Goal: Information Seeking & Learning: Learn about a topic

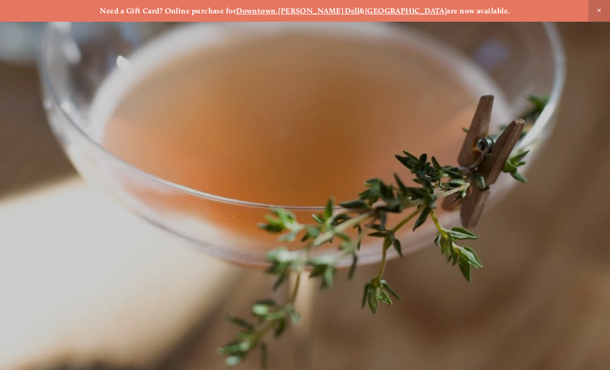
scroll to position [-8, 0]
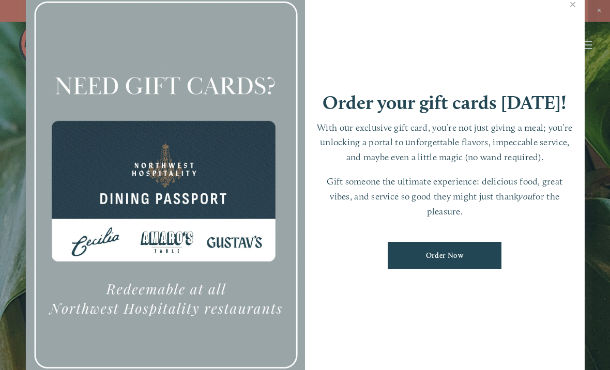
click at [224, 279] on div at bounding box center [166, 185] width 280 height 391
click at [233, 133] on div at bounding box center [166, 185] width 280 height 391
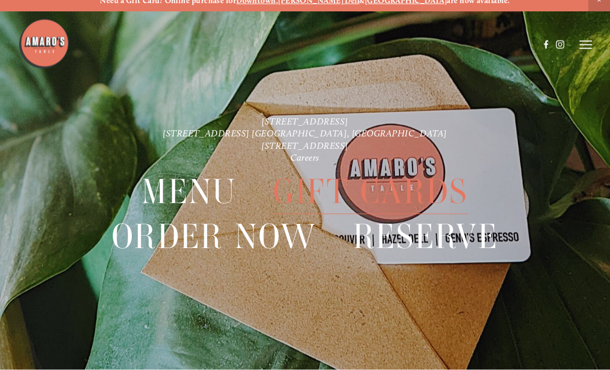
scroll to position [22, 0]
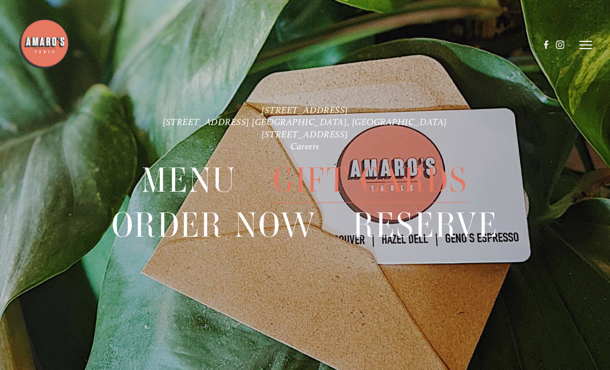
click at [591, 47] on icon at bounding box center [585, 44] width 12 height 9
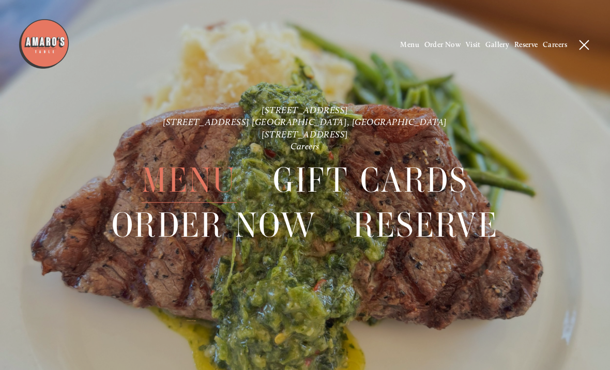
click at [190, 174] on span "Menu" at bounding box center [189, 181] width 95 height 44
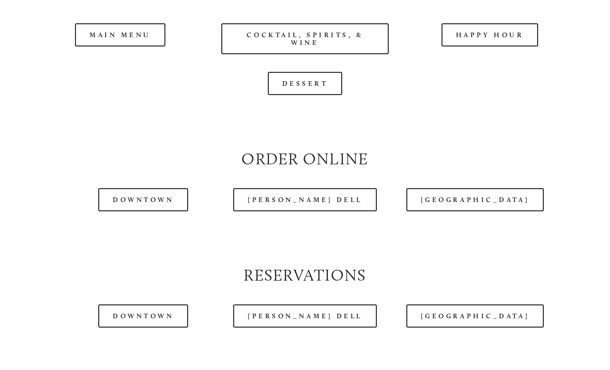
scroll to position [982, 0]
click at [131, 42] on div at bounding box center [278, 18] width 521 height 53
click at [125, 51] on header "Menu Order Now Visit Gallery 0" at bounding box center [304, 19] width 573 height 90
click at [132, 45] on div at bounding box center [278, 18] width 521 height 53
click at [131, 46] on header "Menu Order Now Visit Gallery 0" at bounding box center [304, 19] width 573 height 90
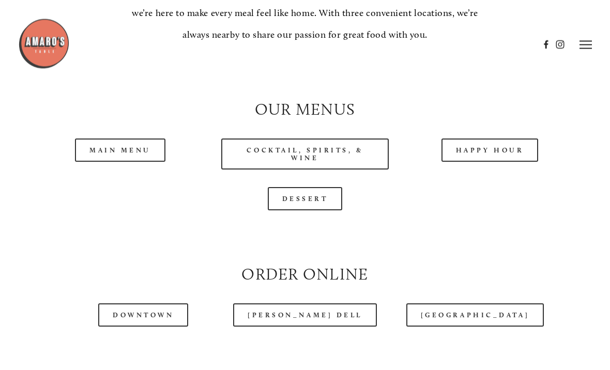
scroll to position [866, 0]
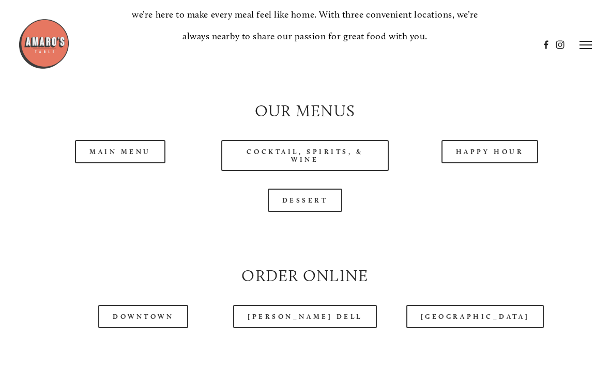
click at [130, 159] on link "Main Menu" at bounding box center [120, 151] width 90 height 23
